Goal: Transaction & Acquisition: Subscribe to service/newsletter

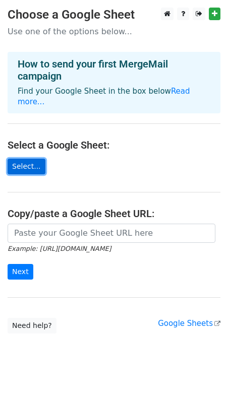
click at [31, 159] on link "Select..." at bounding box center [27, 167] width 38 height 16
click at [32, 159] on link "Select..." at bounding box center [27, 167] width 38 height 16
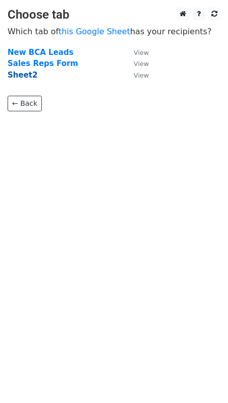
click at [21, 78] on strong "Sheet2" at bounding box center [23, 75] width 30 height 9
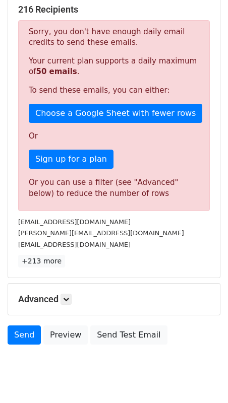
scroll to position [202, 0]
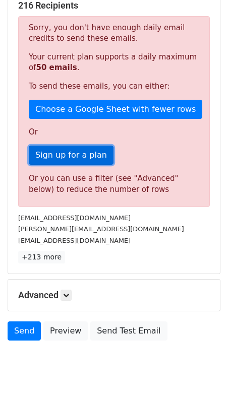
click at [58, 155] on link "Sign up for a plan" at bounding box center [71, 155] width 85 height 19
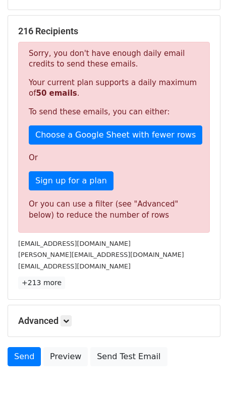
scroll to position [171, 0]
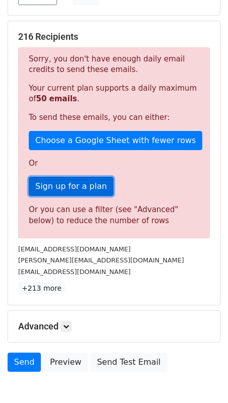
click at [73, 184] on link "Sign up for a plan" at bounding box center [71, 186] width 85 height 19
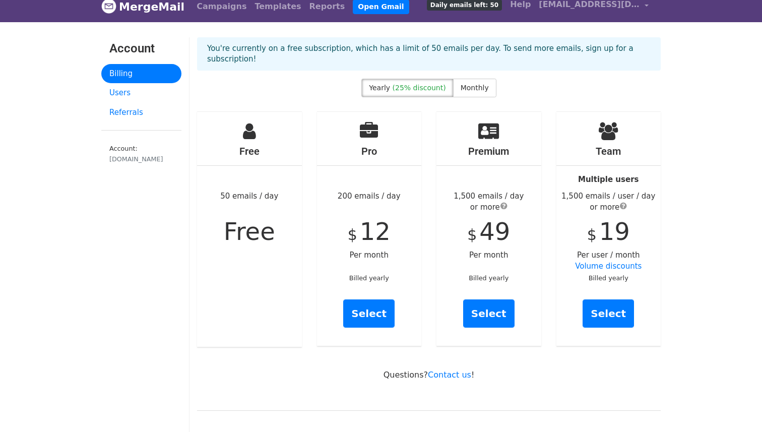
scroll to position [11, 0]
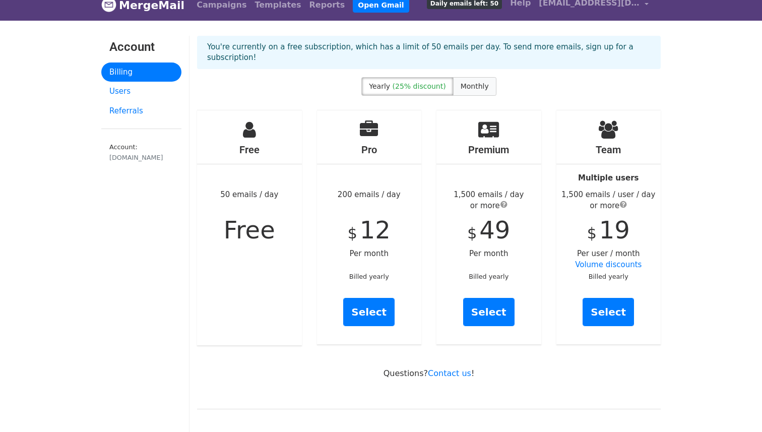
click at [473, 77] on label "Monthly" at bounding box center [474, 86] width 43 height 19
click at [484, 299] on link "Select" at bounding box center [488, 312] width 51 height 28
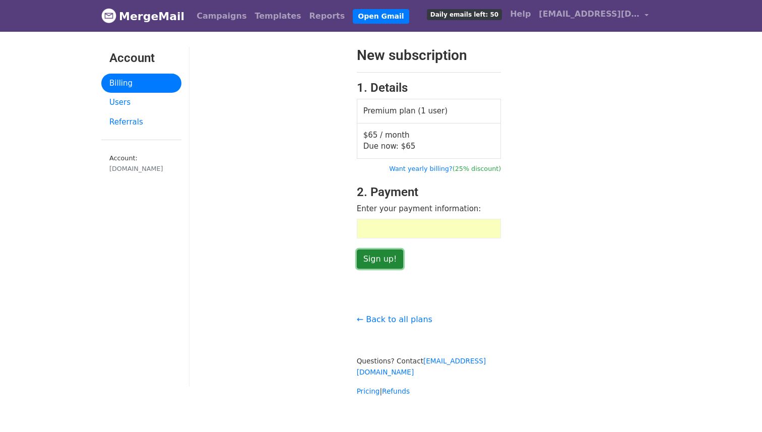
click at [391, 253] on input "Sign up!" at bounding box center [380, 259] width 47 height 19
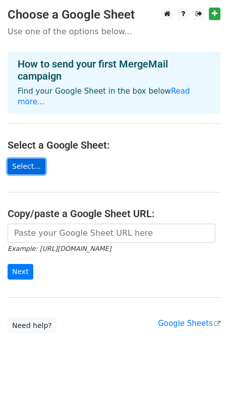
click at [34, 159] on link "Select..." at bounding box center [27, 167] width 38 height 16
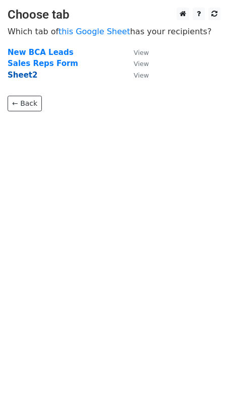
click at [25, 74] on strong "Sheet2" at bounding box center [23, 75] width 30 height 9
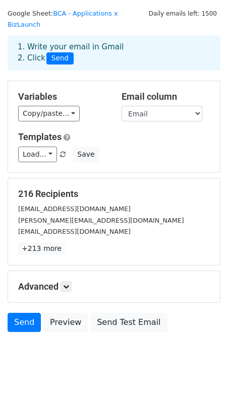
scroll to position [28, 0]
